Goal: Find contact information: Find contact information

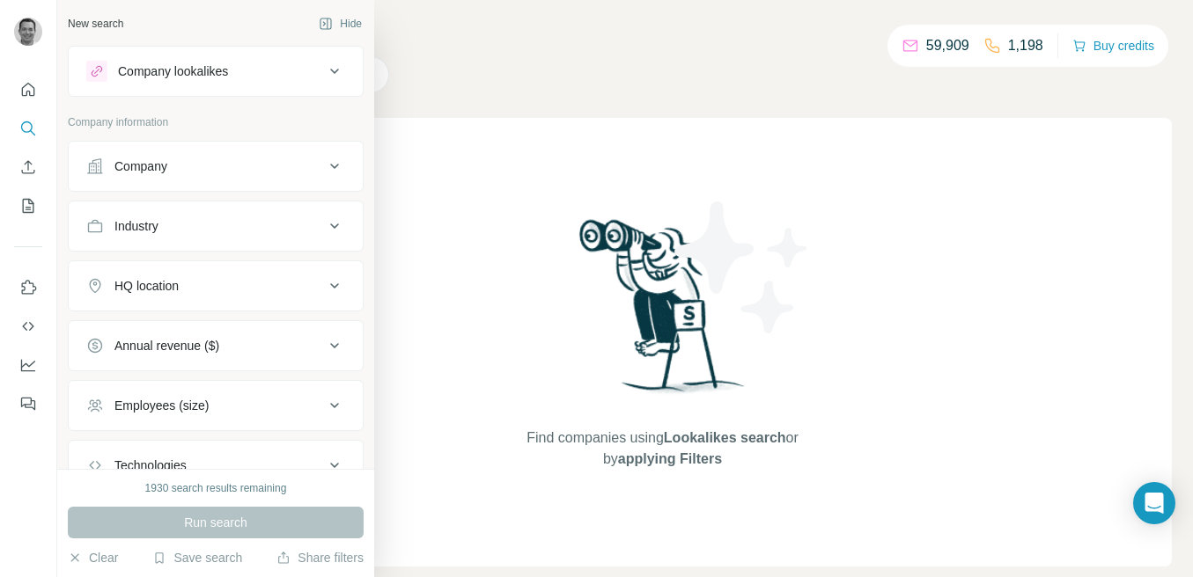
click at [195, 174] on div "Company" at bounding box center [205, 167] width 238 height 18
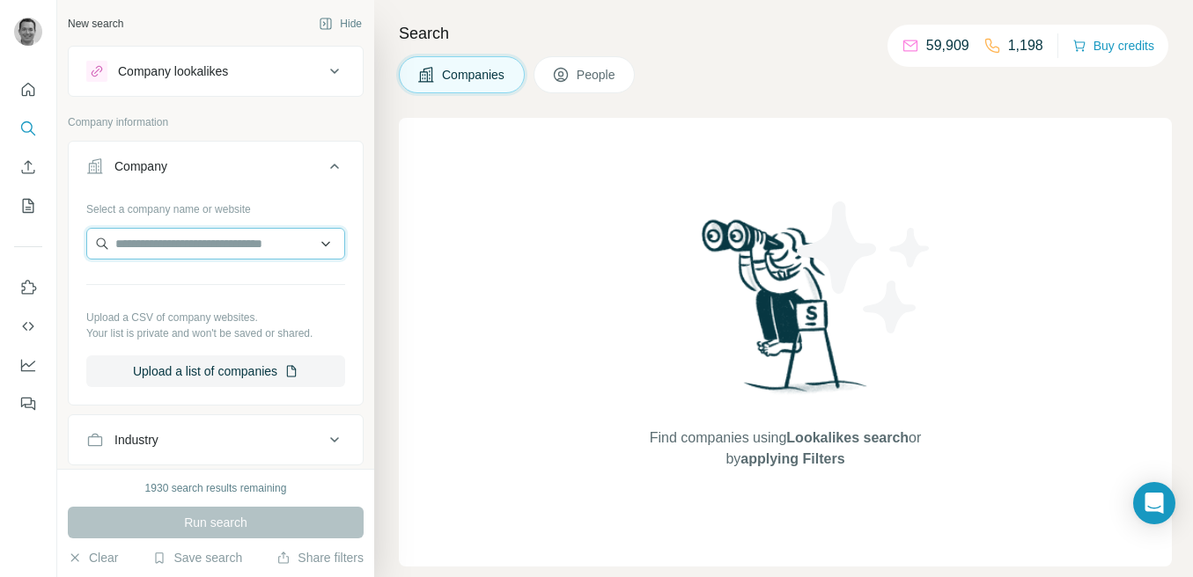
click at [189, 246] on input "text" at bounding box center [215, 244] width 259 height 32
paste input "**********"
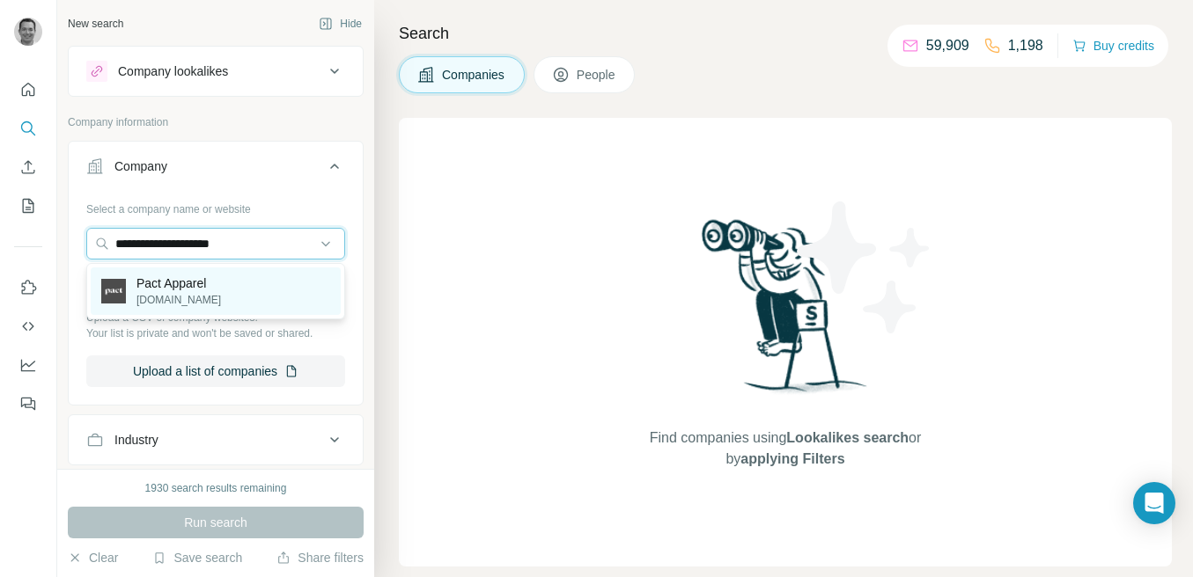
type input "**********"
click at [180, 279] on p "Pact Apparel" at bounding box center [178, 284] width 84 height 18
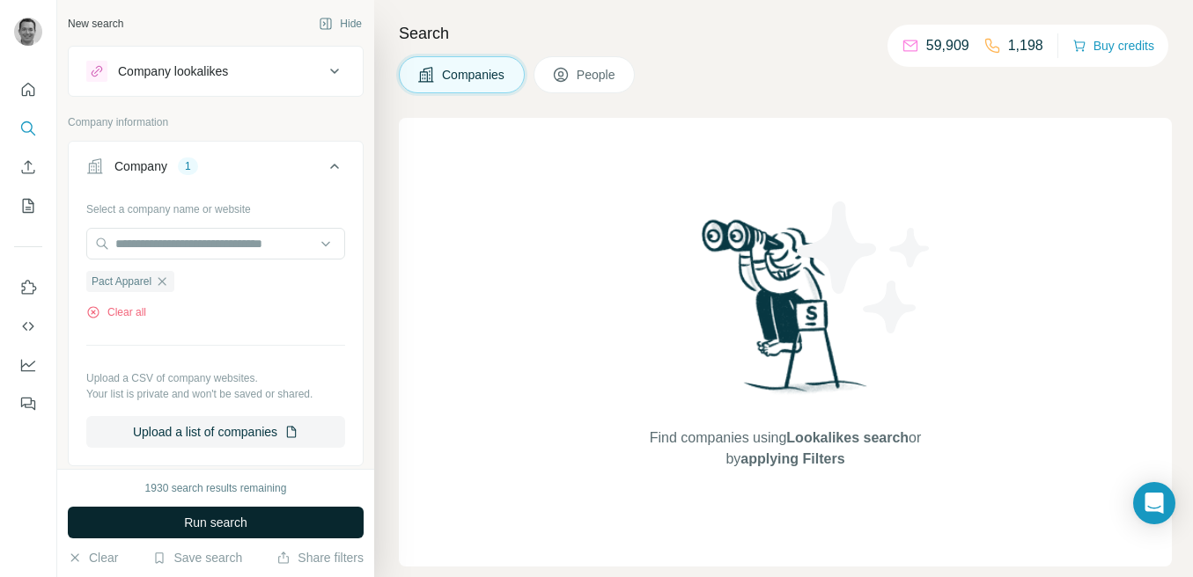
click at [225, 518] on span "Run search" at bounding box center [215, 523] width 63 height 18
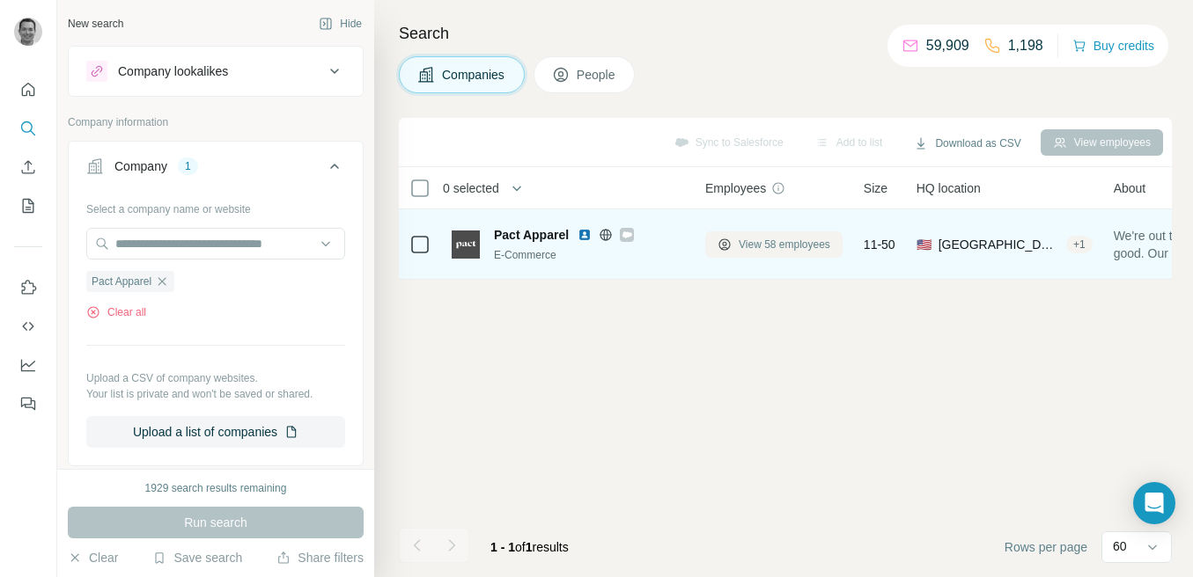
click at [772, 246] on span "View 58 employees" at bounding box center [784, 245] width 92 height 16
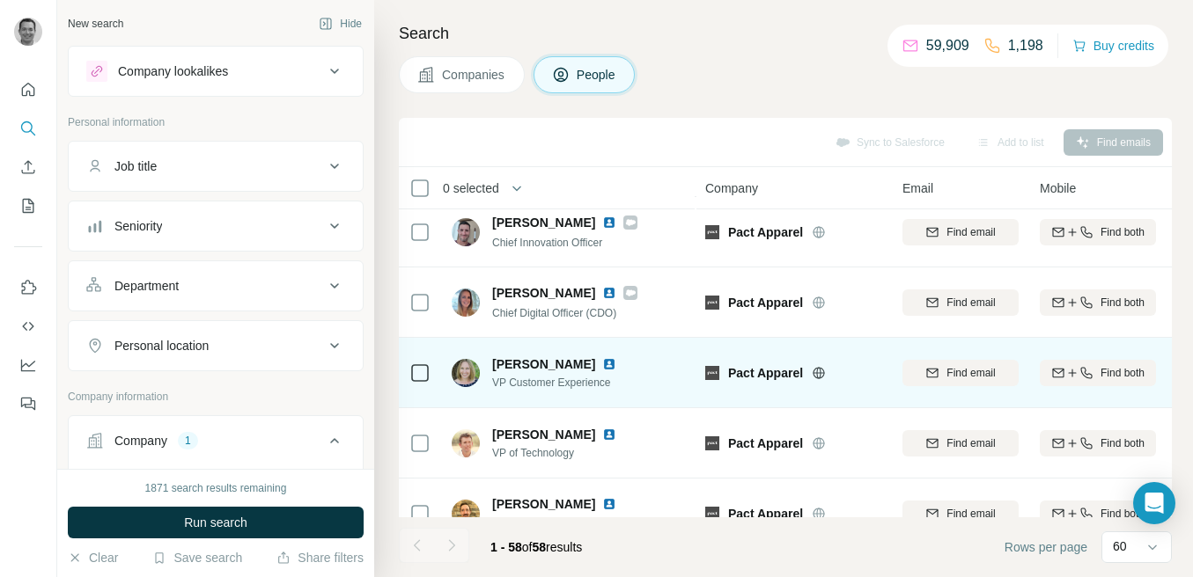
scroll to position [219, 0]
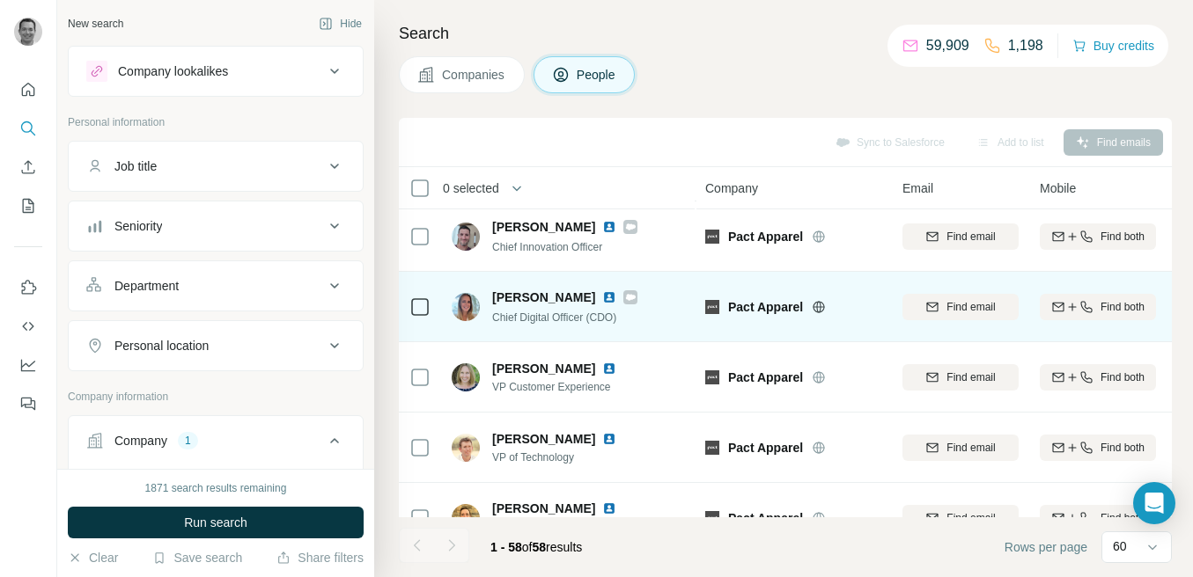
click at [521, 296] on span "[PERSON_NAME]" at bounding box center [543, 298] width 103 height 18
click at [602, 296] on img at bounding box center [609, 297] width 14 height 14
click at [935, 305] on icon "button" at bounding box center [932, 307] width 14 height 14
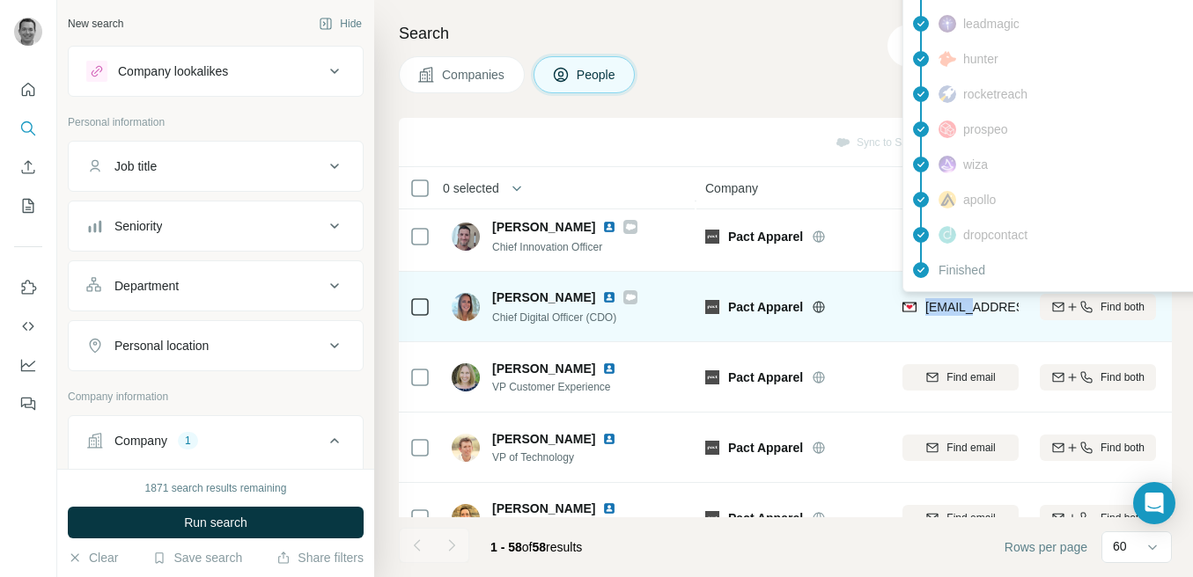
copy span "kparker"
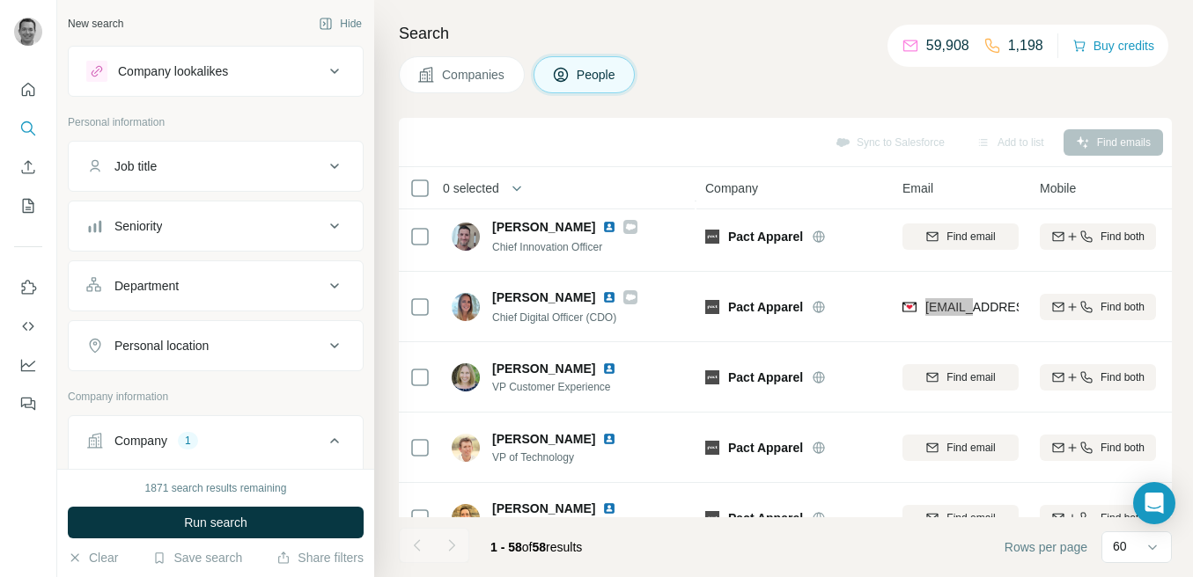
drag, startPoint x: 962, startPoint y: 306, endPoint x: 525, endPoint y: 10, distance: 528.5
click at [0, 0] on div "New search Hide Company lookalikes Personal information Job title Seniority Dep…" at bounding box center [596, 288] width 1193 height 577
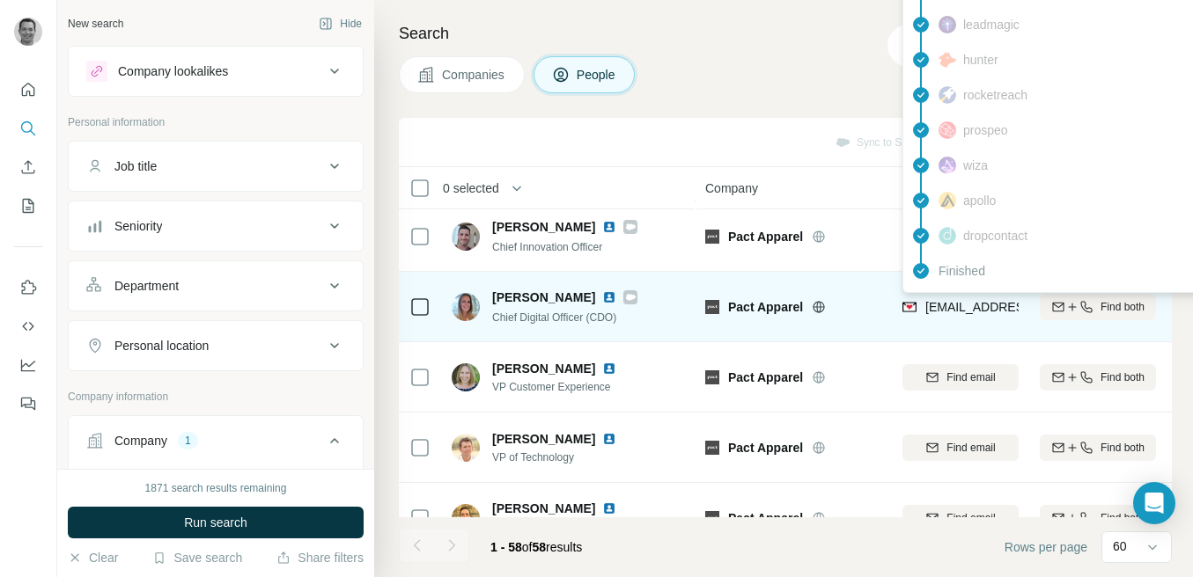
click at [975, 305] on span "[EMAIL_ADDRESS][DOMAIN_NAME]" at bounding box center [1029, 307] width 209 height 14
click at [962, 307] on span "[EMAIL_ADDRESS][DOMAIN_NAME]" at bounding box center [1029, 307] width 209 height 14
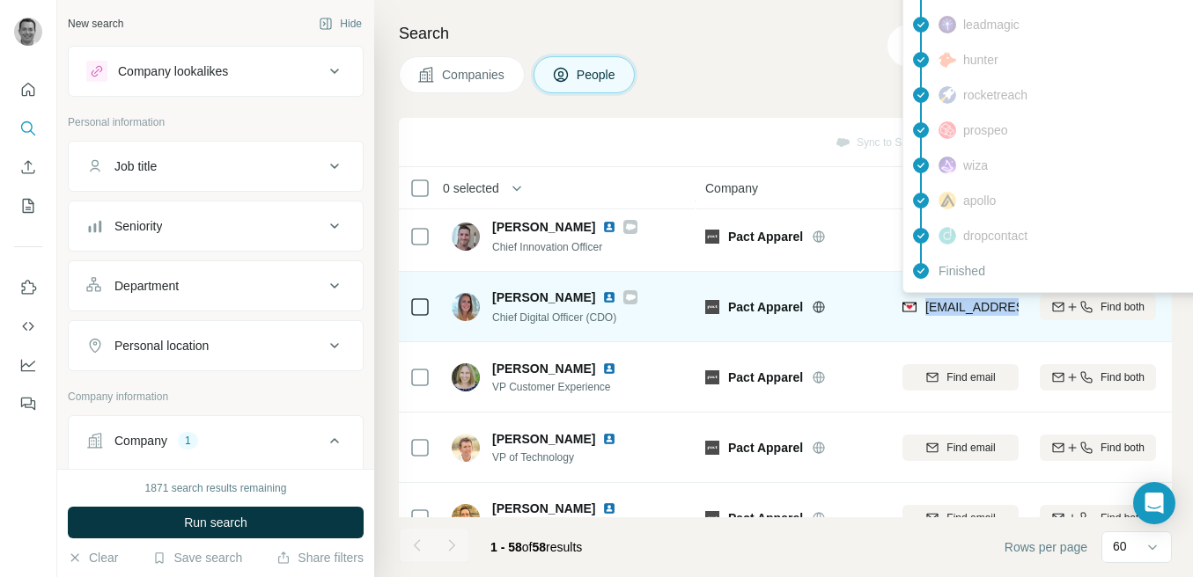
copy tr "[EMAIL_ADDRESS][DOMAIN_NAME]"
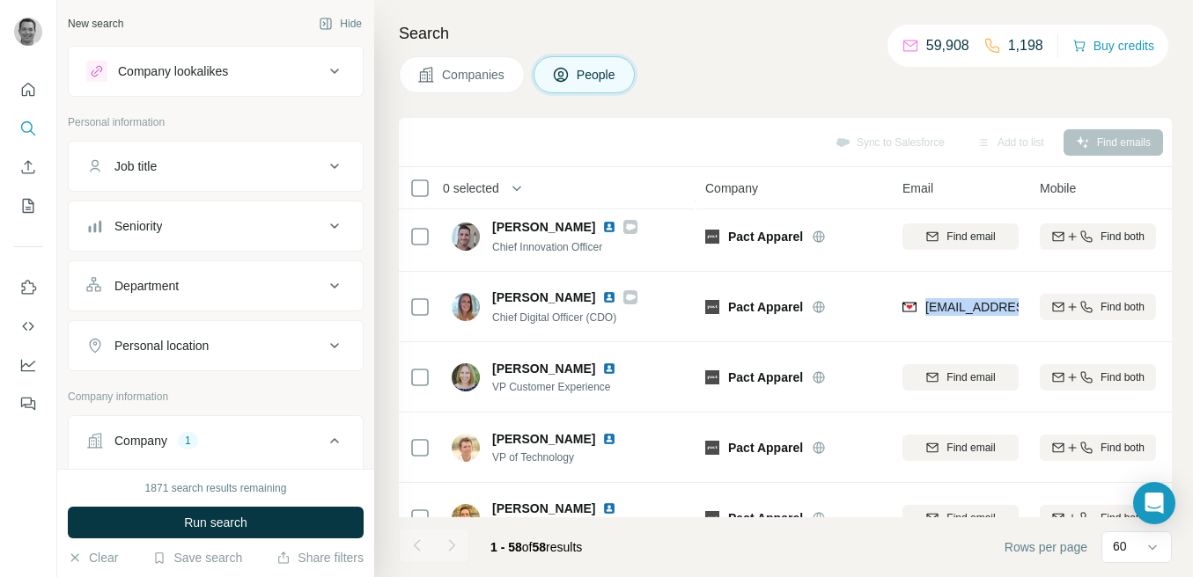
click at [742, 79] on div "Companies People" at bounding box center [785, 74] width 773 height 37
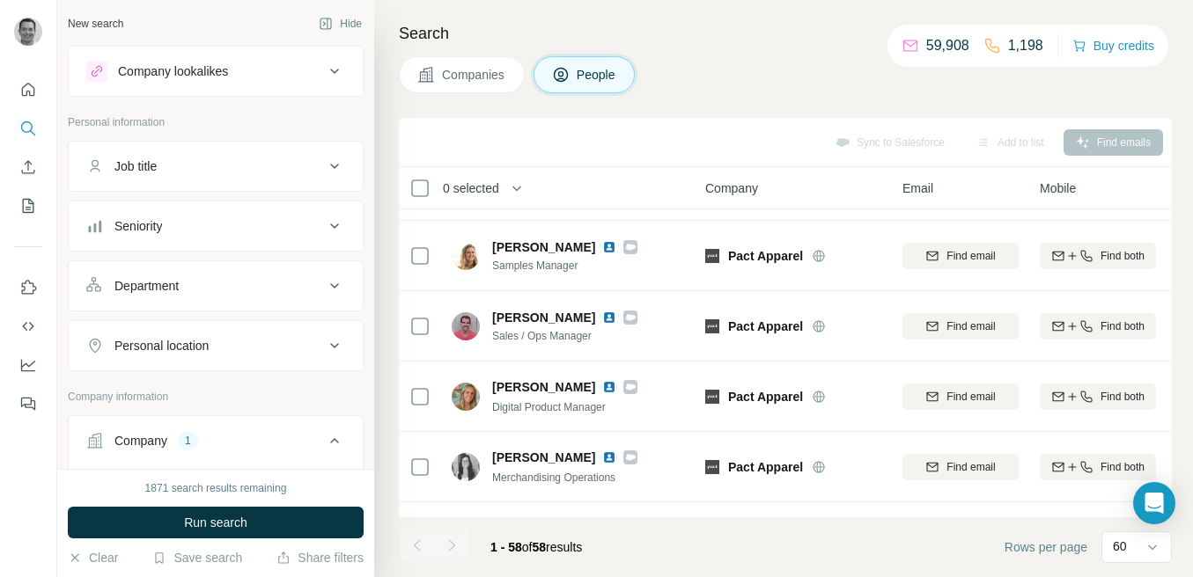
scroll to position [1893, 0]
